Goal: Information Seeking & Learning: Check status

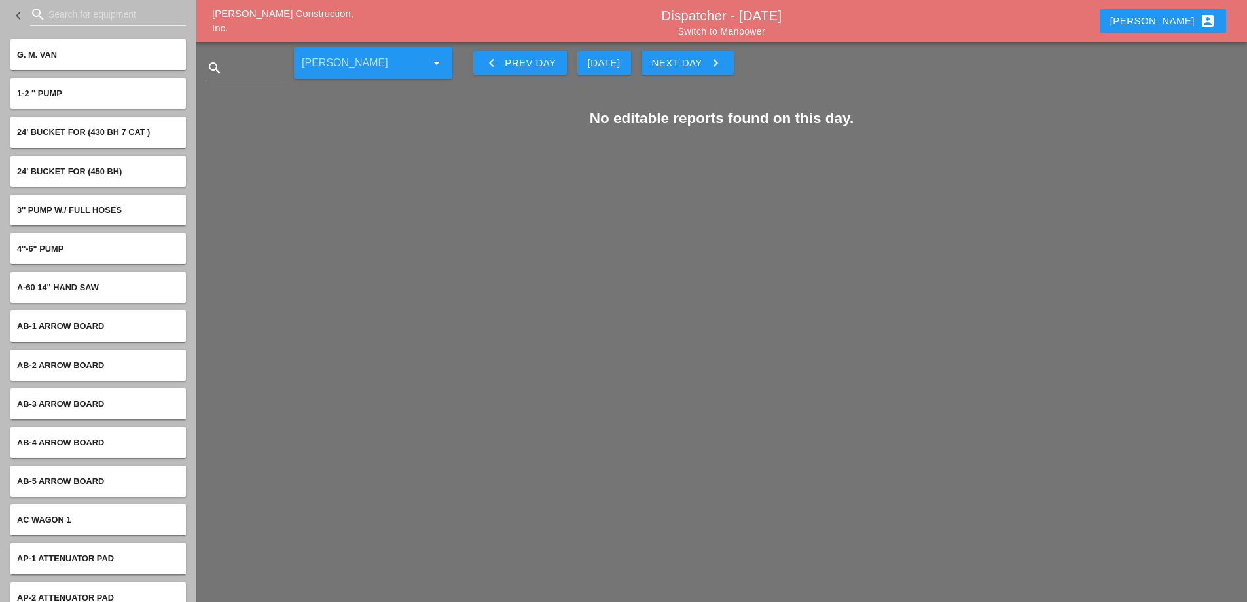
scroll to position [5304, 0]
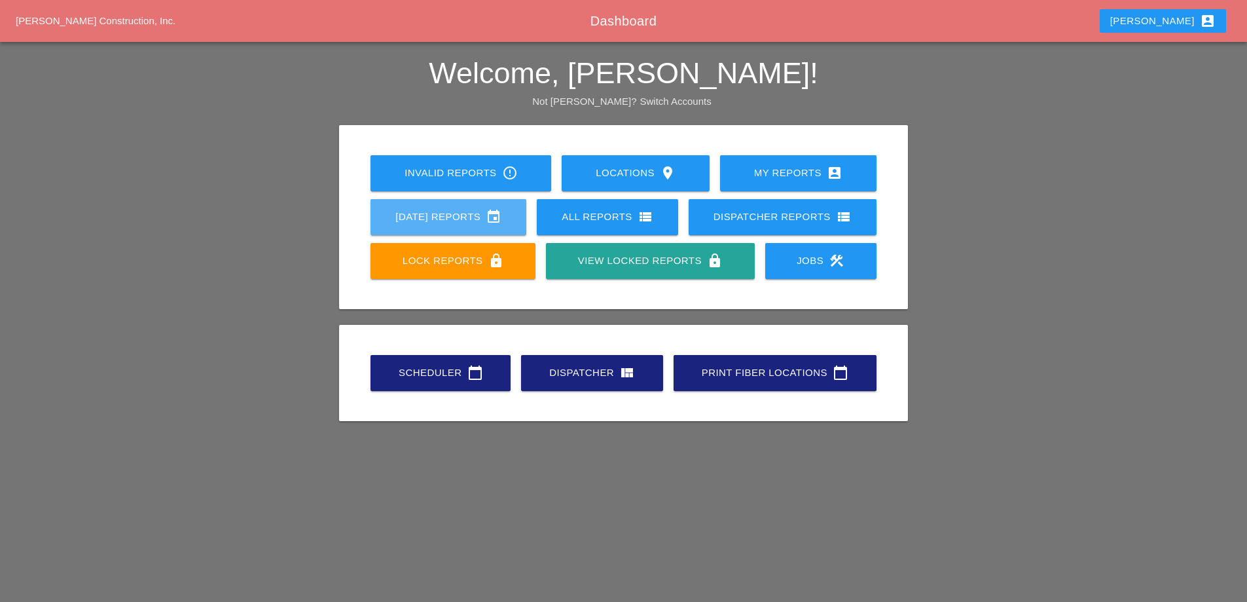
click at [496, 219] on icon "event" at bounding box center [494, 217] width 16 height 16
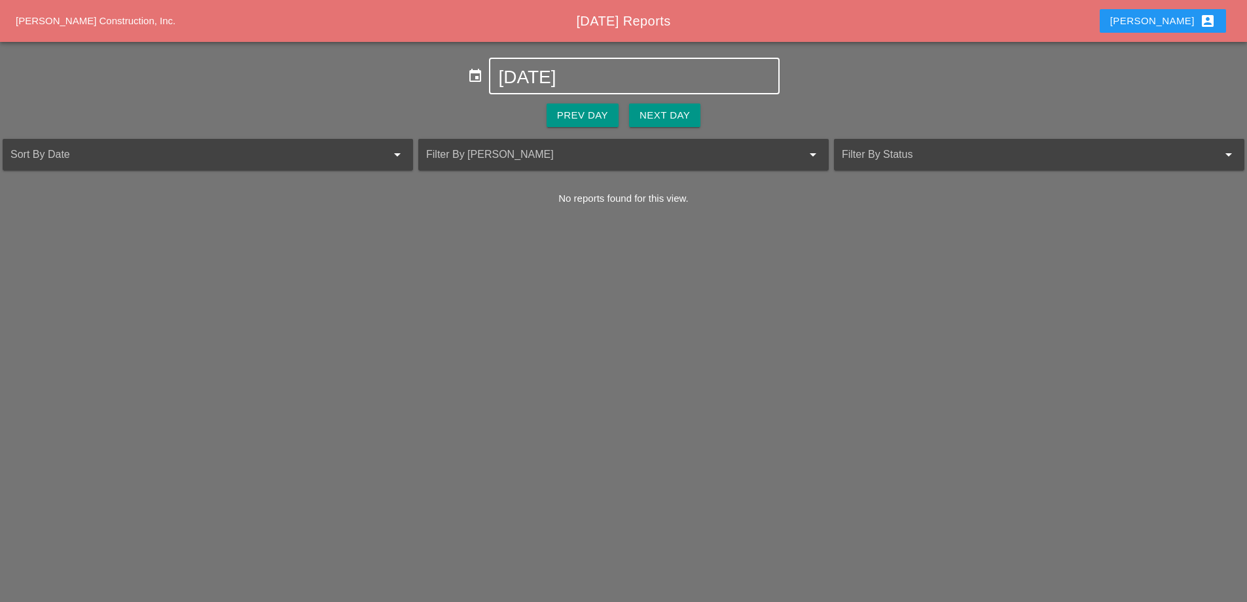
click at [575, 81] on input "10-13-2025" at bounding box center [634, 77] width 272 height 21
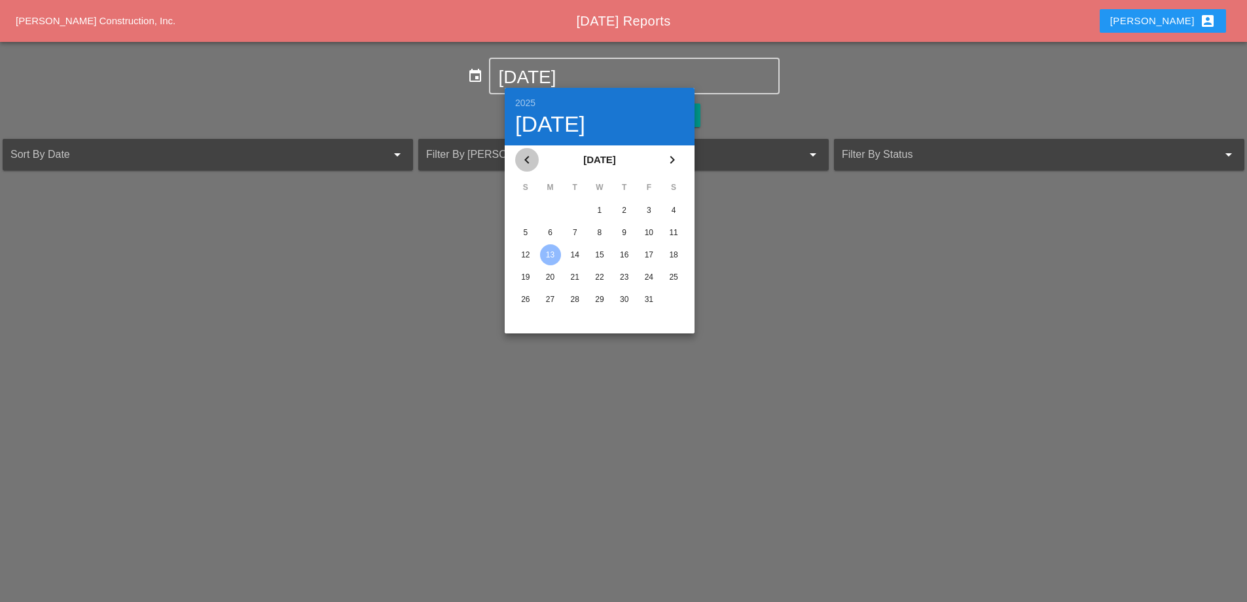
click at [527, 151] on button "chevron_left" at bounding box center [527, 160] width 24 height 24
click at [557, 270] on div "22" at bounding box center [550, 277] width 21 height 21
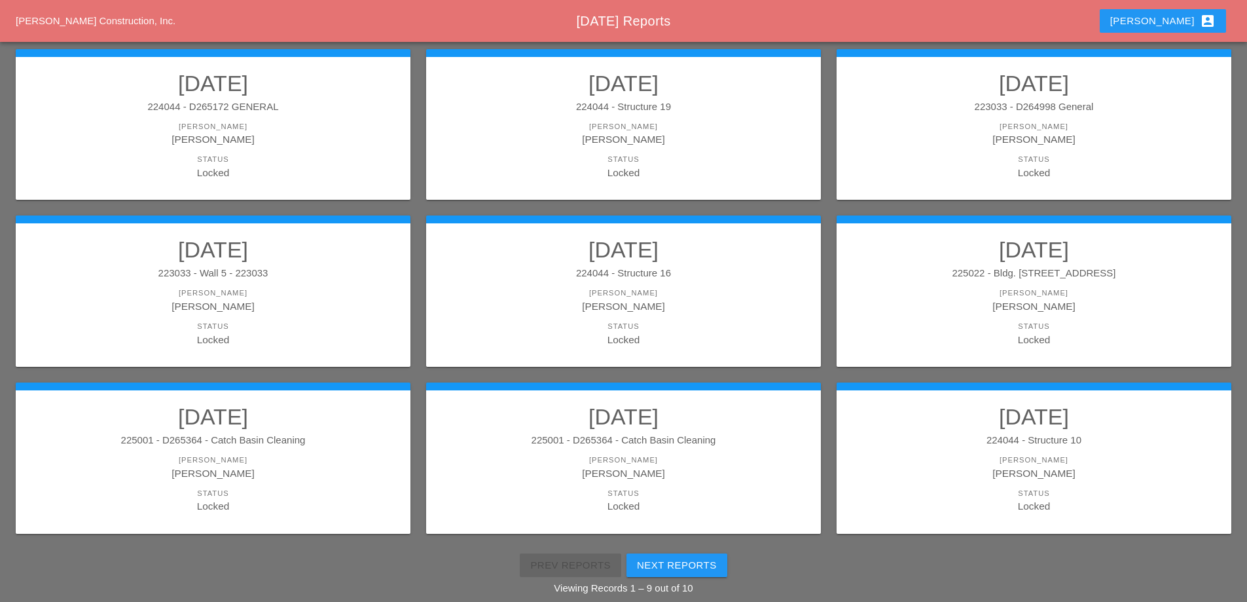
scroll to position [234, 0]
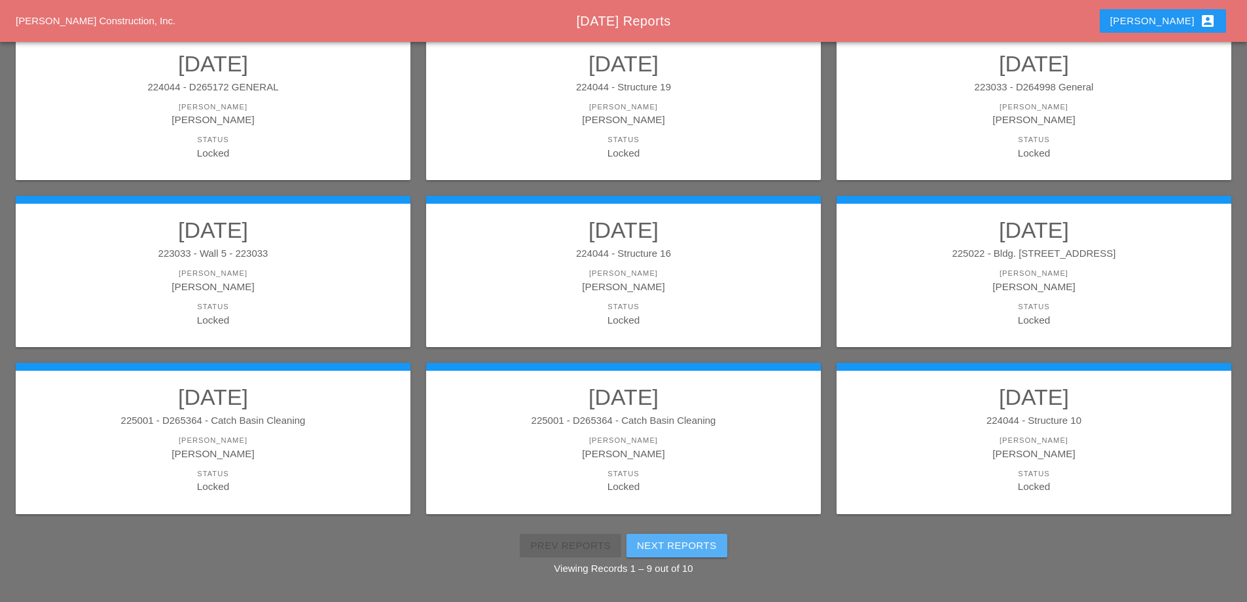
click at [678, 543] on div "Next Reports" at bounding box center [677, 545] width 80 height 15
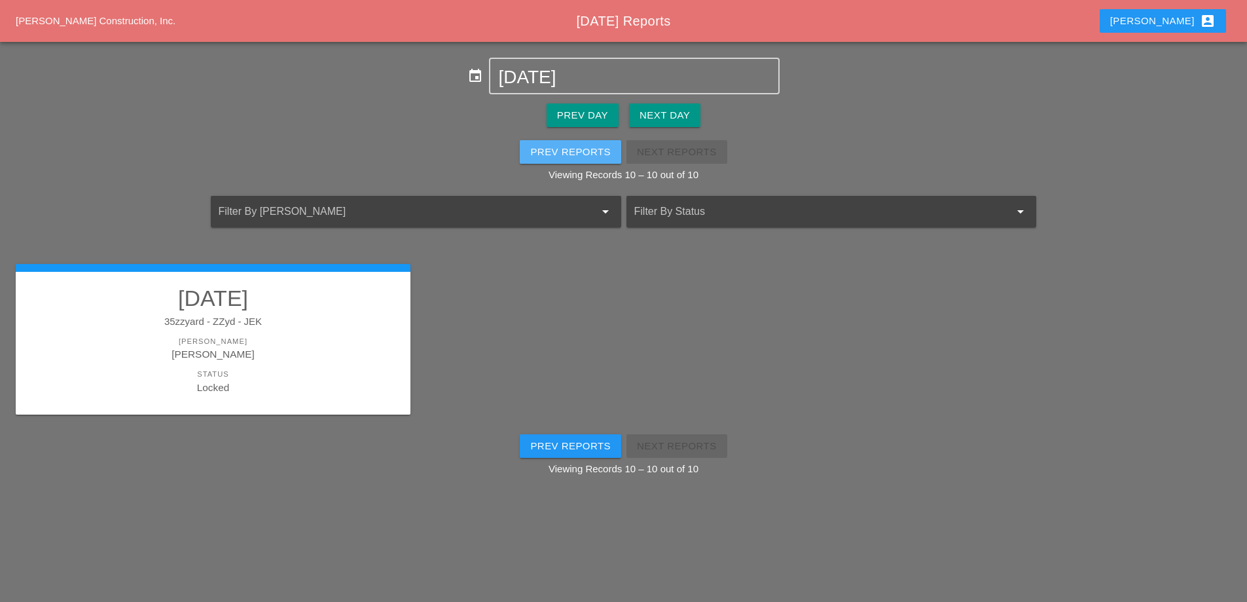
click at [589, 149] on div "Prev Reports" at bounding box center [570, 152] width 81 height 15
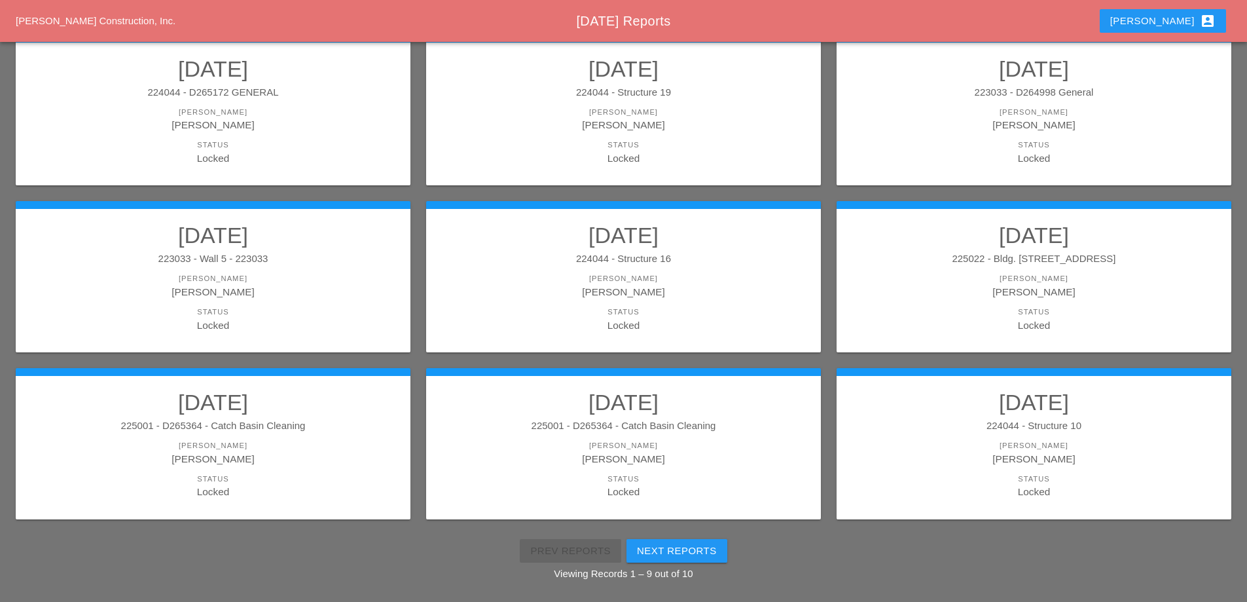
scroll to position [234, 0]
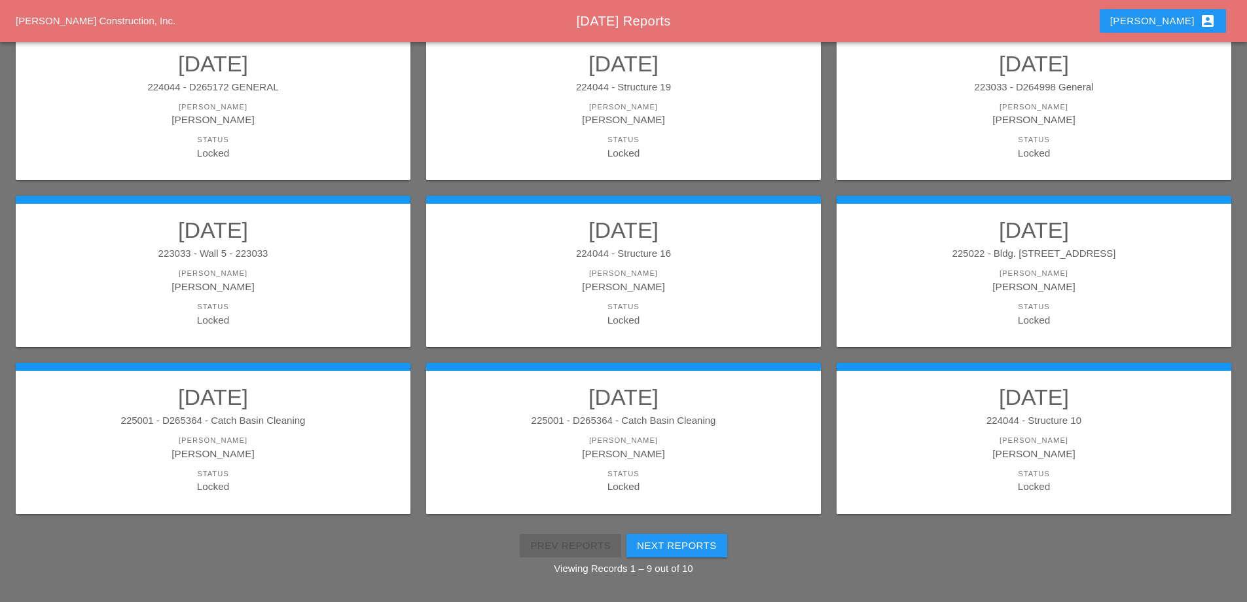
click at [929, 412] on link "09/22/2025 224044 - Structure 10 Foreman Ricardo Capao Status Locked" at bounding box center [1034, 439] width 369 height 110
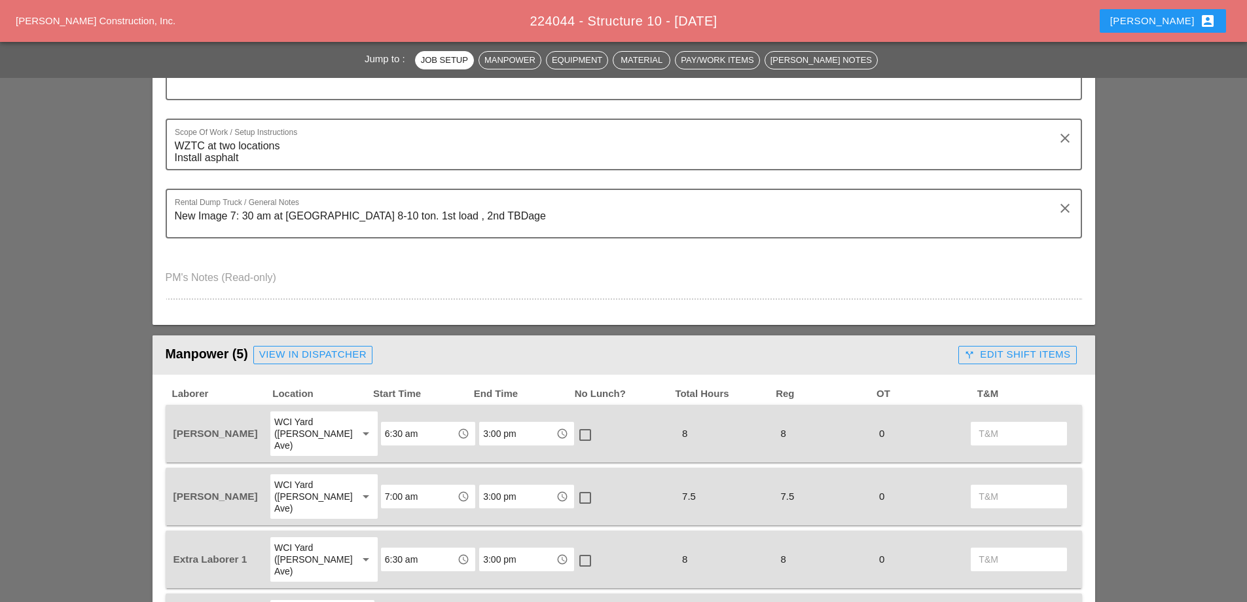
scroll to position [458, 0]
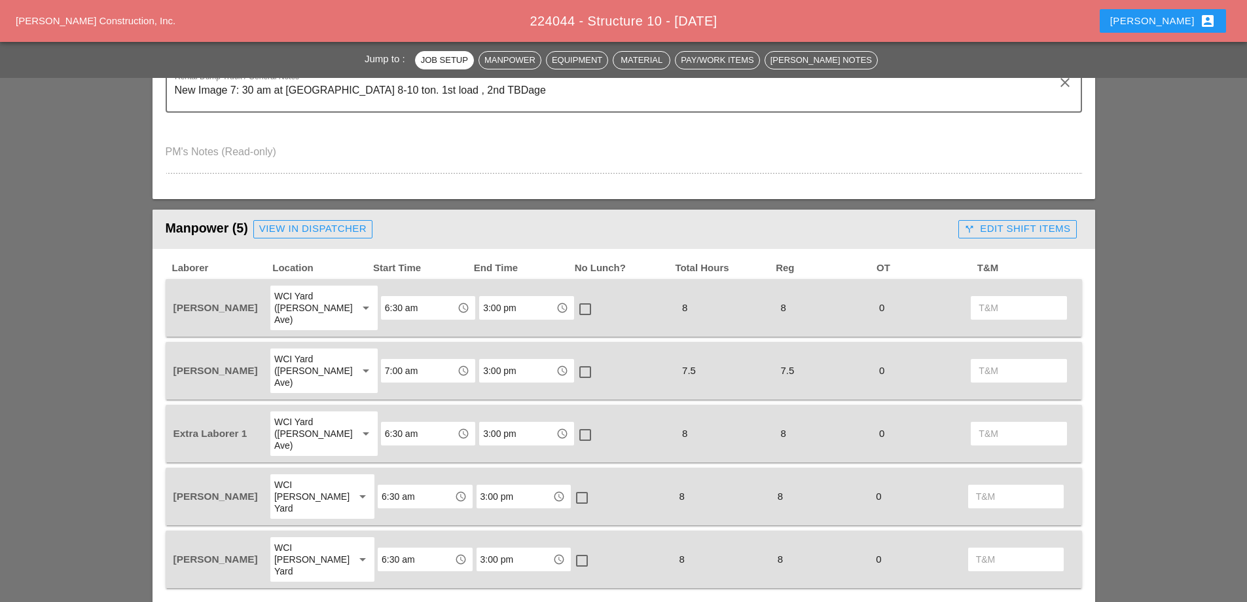
click at [986, 230] on div "call_split Edit Shift Items" at bounding box center [1018, 228] width 106 height 15
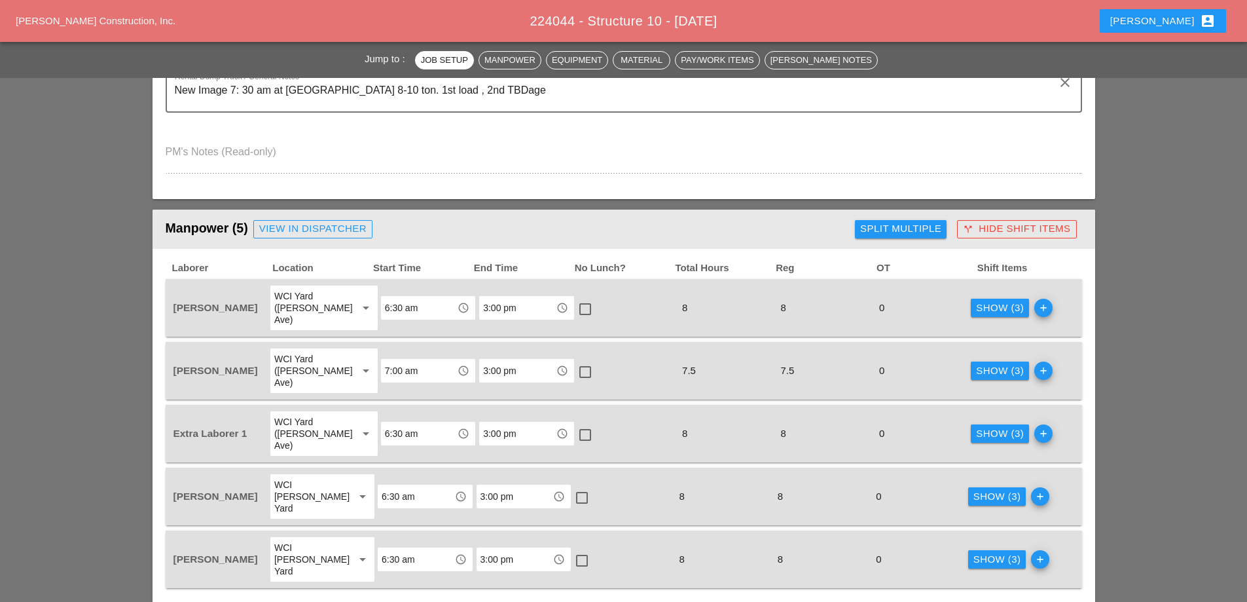
click at [981, 426] on div "Show (3)" at bounding box center [1000, 433] width 48 height 15
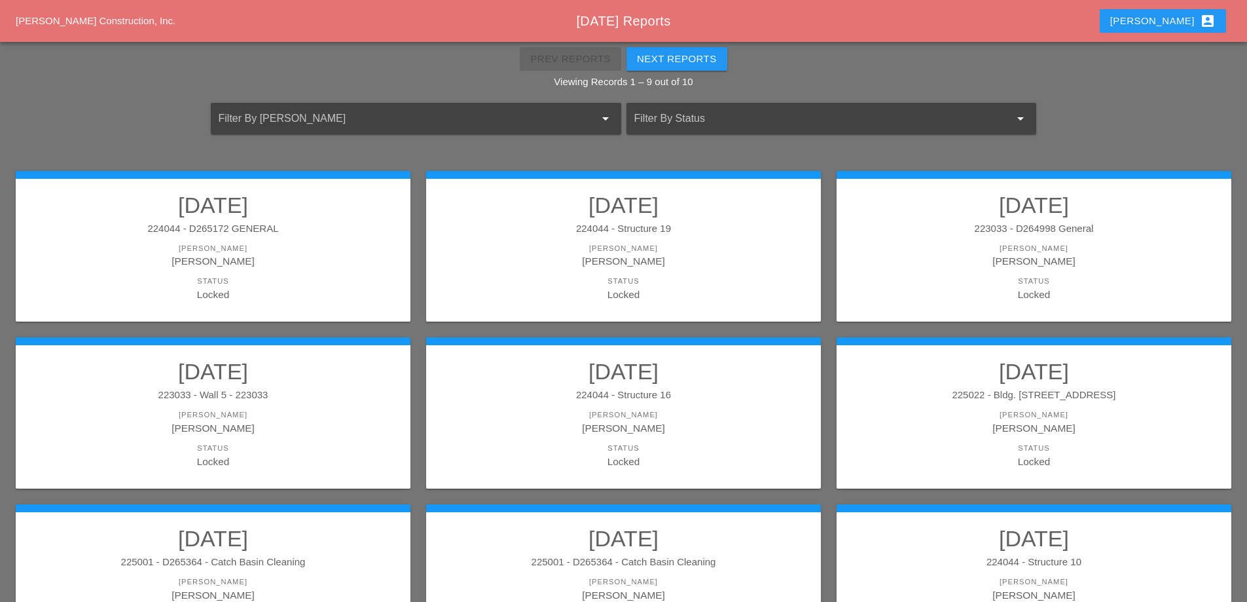
scroll to position [131, 0]
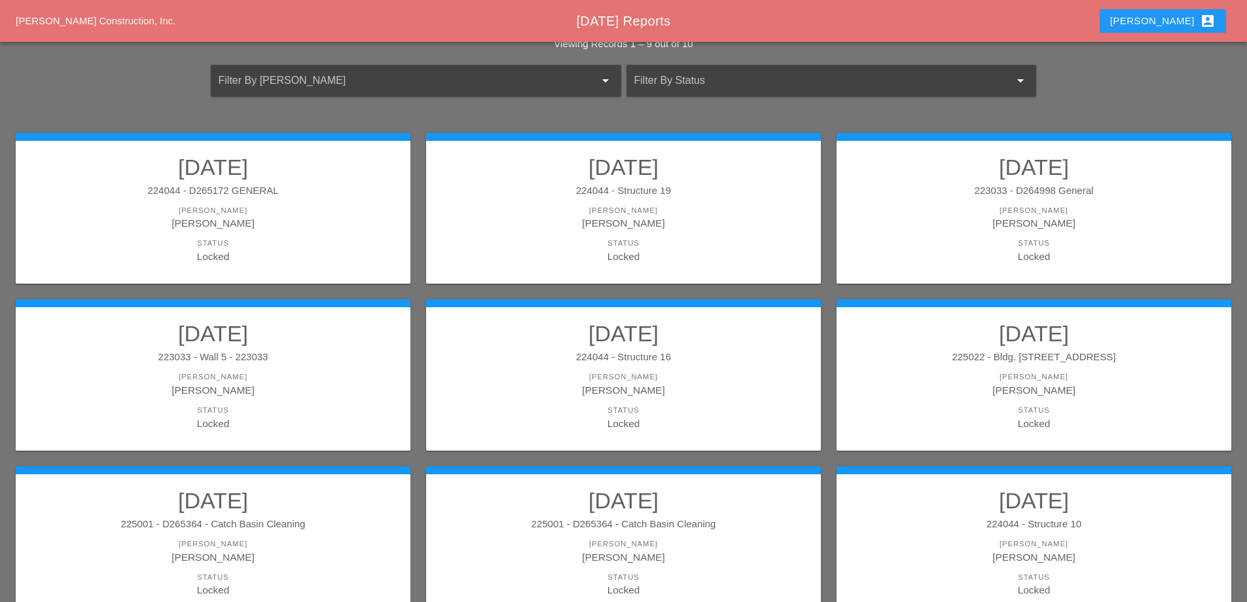
click at [610, 221] on div "[PERSON_NAME]" at bounding box center [623, 222] width 369 height 15
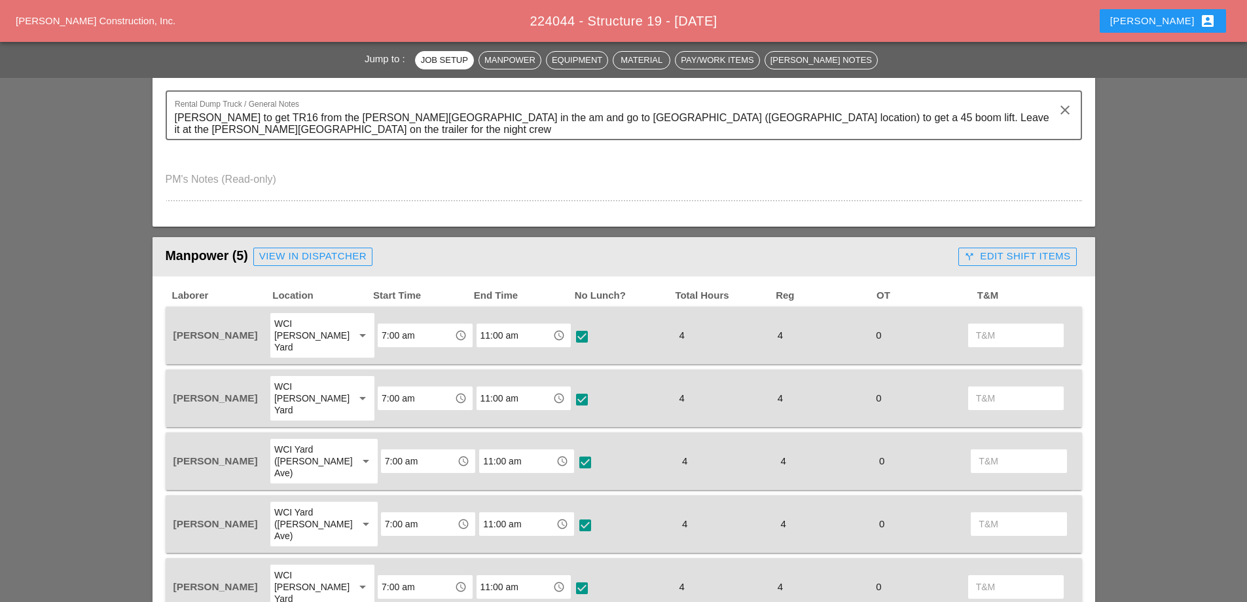
scroll to position [524, 0]
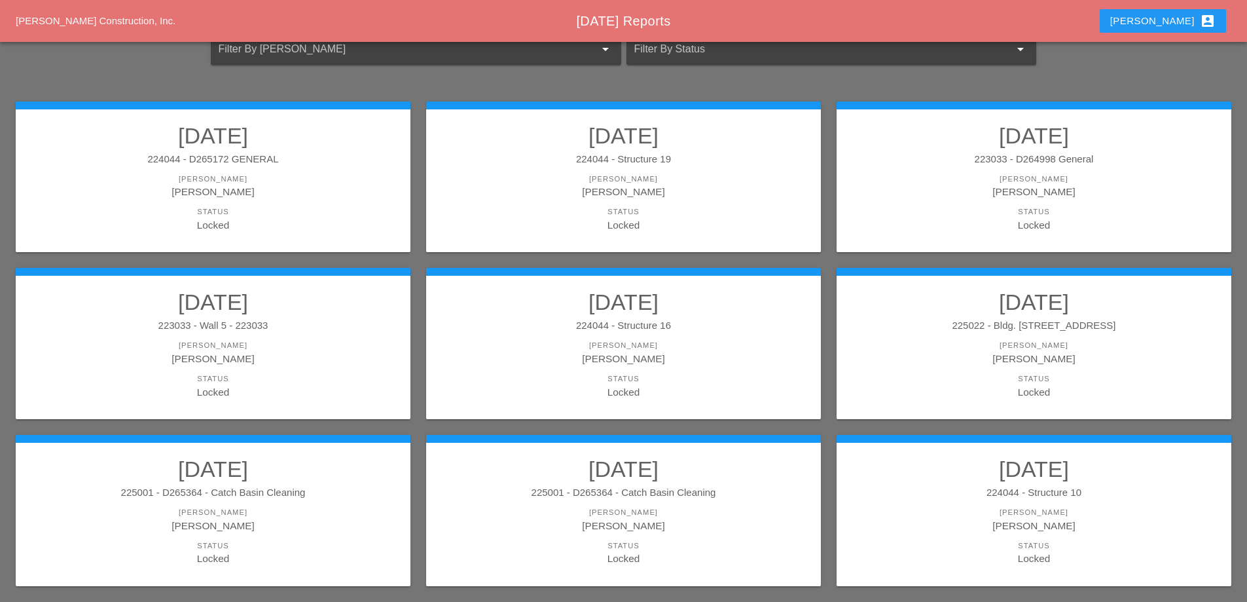
scroll to position [196, 0]
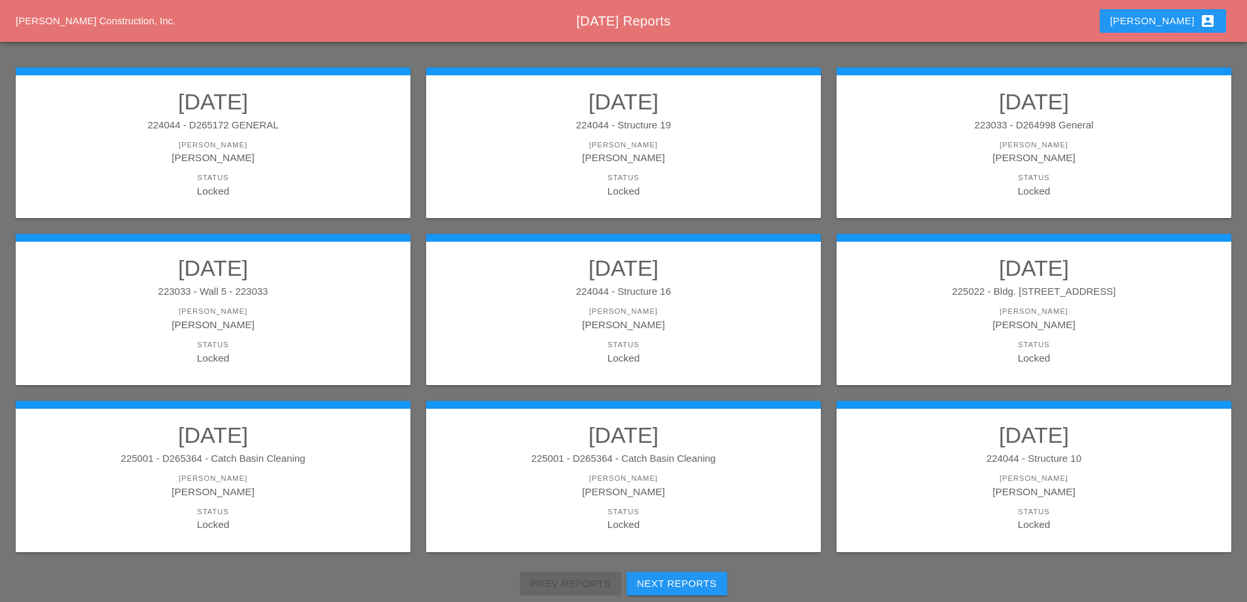
click at [720, 280] on h2 "09/22/2025" at bounding box center [623, 268] width 369 height 26
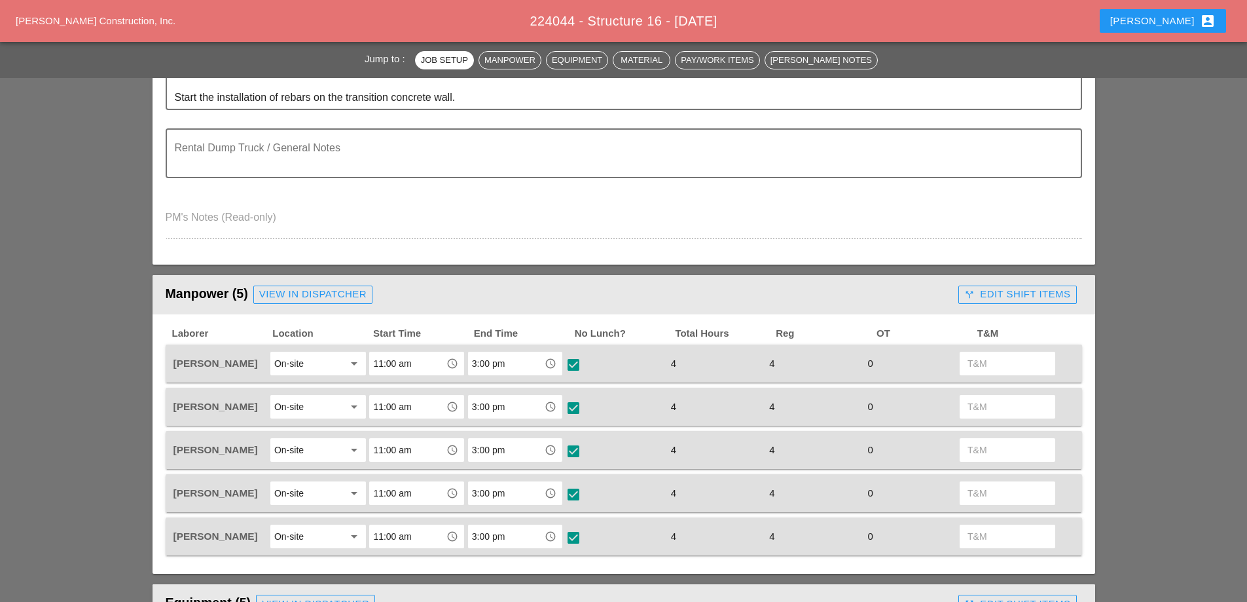
scroll to position [458, 0]
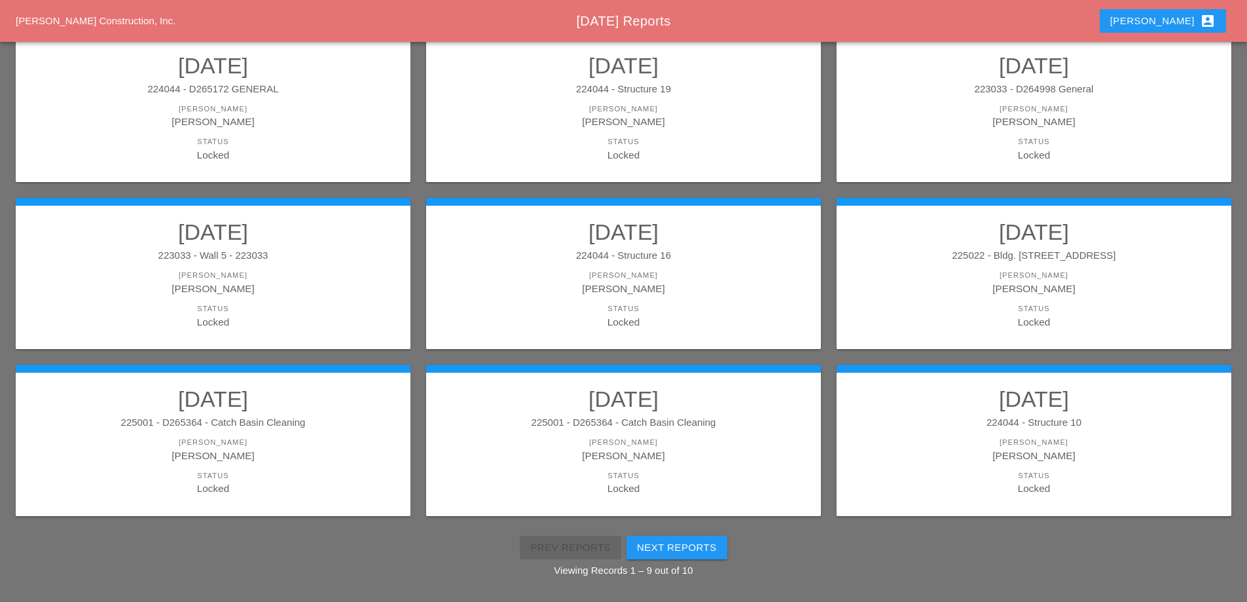
scroll to position [234, 0]
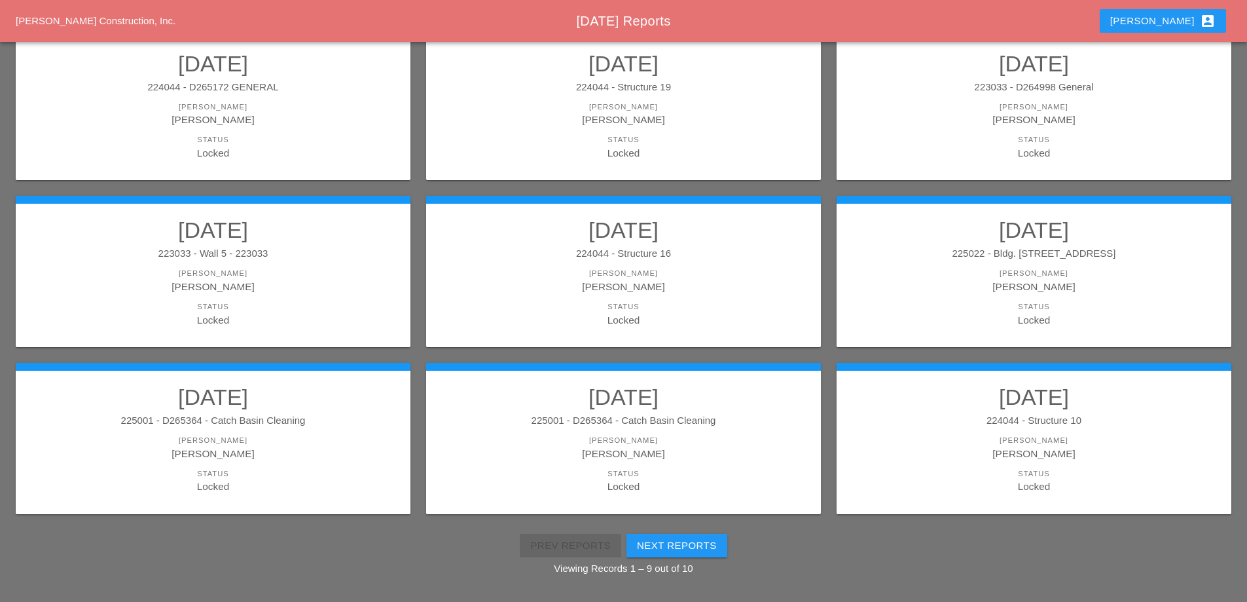
click at [991, 407] on h2 "09/22/2025" at bounding box center [1034, 397] width 369 height 26
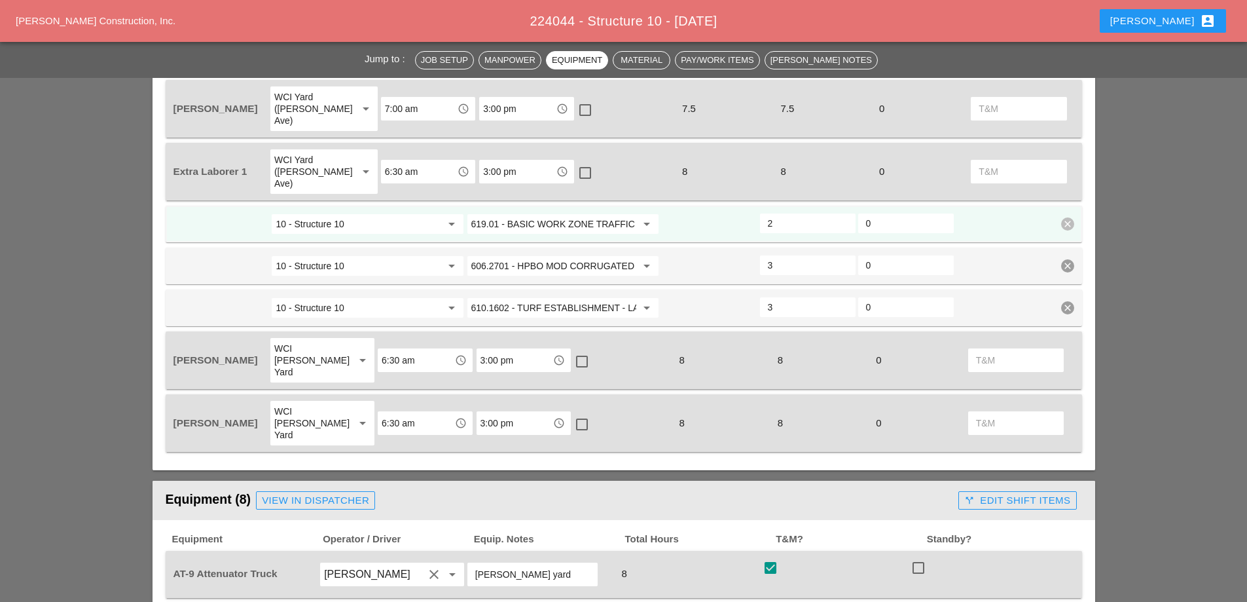
scroll to position [655, 0]
